Goal: Task Accomplishment & Management: Complete application form

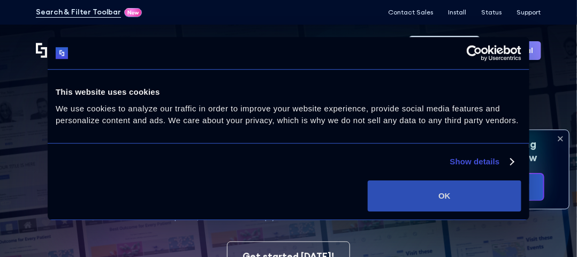
click at [437, 187] on button "OK" at bounding box center [445, 195] width 154 height 31
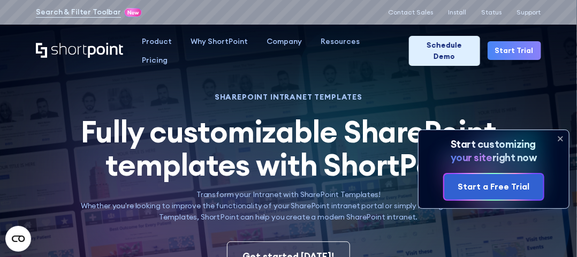
scroll to position [54, 0]
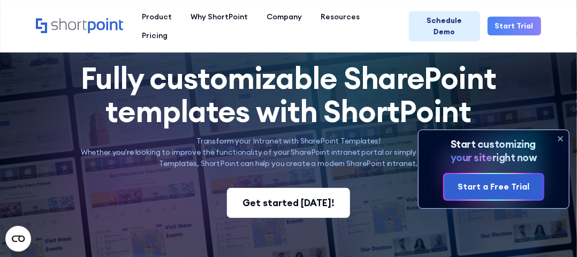
click at [310, 206] on div "Get started [DATE]!" at bounding box center [288, 203] width 92 height 14
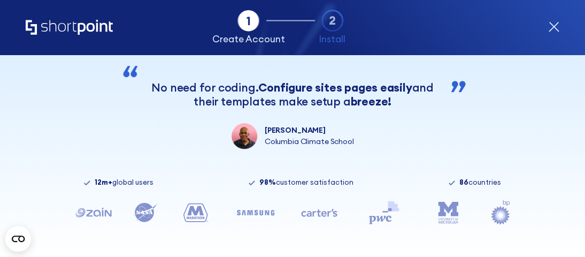
scroll to position [295, 0]
click at [498, 215] on icon "form" at bounding box center [500, 215] width 7 height 7
click at [554, 26] on icon "form" at bounding box center [554, 26] width 9 height 9
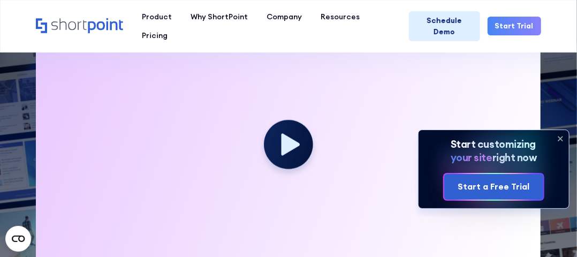
scroll to position [321, 0]
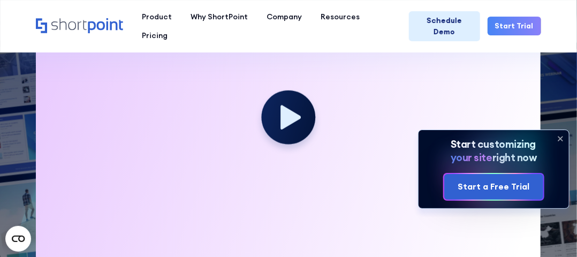
click at [285, 116] on icon at bounding box center [290, 117] width 20 height 24
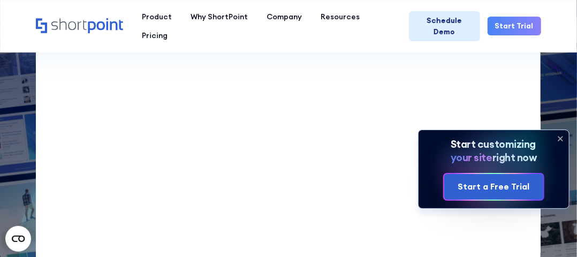
click at [518, 17] on link "Start Trial" at bounding box center [514, 26] width 54 height 19
